Goal: Task Accomplishment & Management: Use online tool/utility

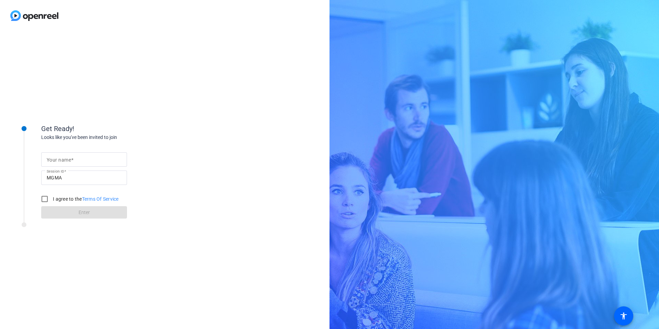
click at [95, 167] on div at bounding box center [84, 159] width 75 height 14
click at [96, 164] on div at bounding box center [84, 159] width 75 height 14
type input "[PERSON_NAME]"
click at [42, 196] on input "I agree to the Terms Of Service" at bounding box center [45, 199] width 14 height 14
checkbox input "true"
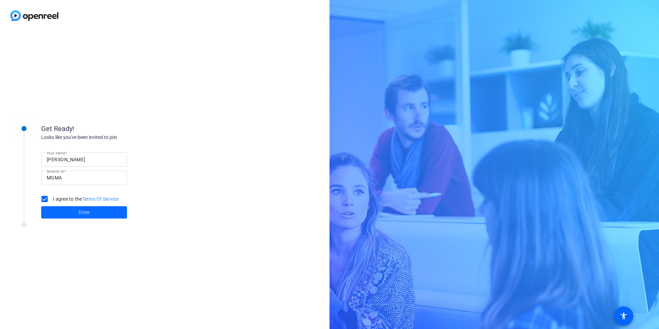
click at [55, 205] on span at bounding box center [84, 212] width 86 height 16
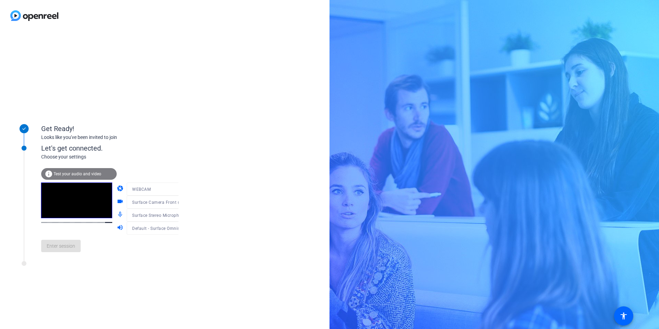
click at [117, 202] on mat-icon "videocam" at bounding box center [121, 202] width 8 height 8
click at [74, 248] on span "Enter session" at bounding box center [61, 246] width 28 height 7
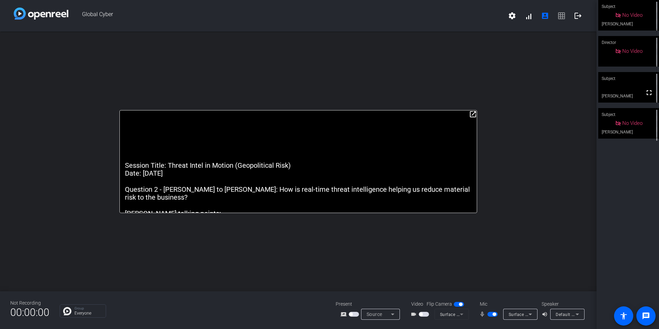
click at [492, 317] on mat-slide-toggle at bounding box center [493, 314] width 12 height 7
click at [493, 314] on span "button" at bounding box center [494, 314] width 3 height 3
click at [493, 315] on span "button" at bounding box center [492, 314] width 10 height 5
click at [493, 314] on span "button" at bounding box center [494, 314] width 3 height 3
drag, startPoint x: 491, startPoint y: 314, endPoint x: 478, endPoint y: 317, distance: 12.9
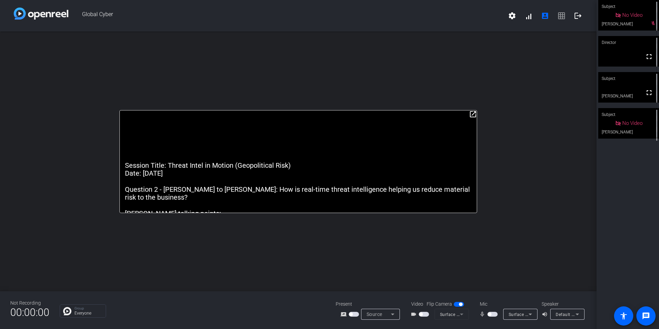
click at [491, 314] on span "button" at bounding box center [489, 314] width 3 height 3
